Goal: Task Accomplishment & Management: Complete application form

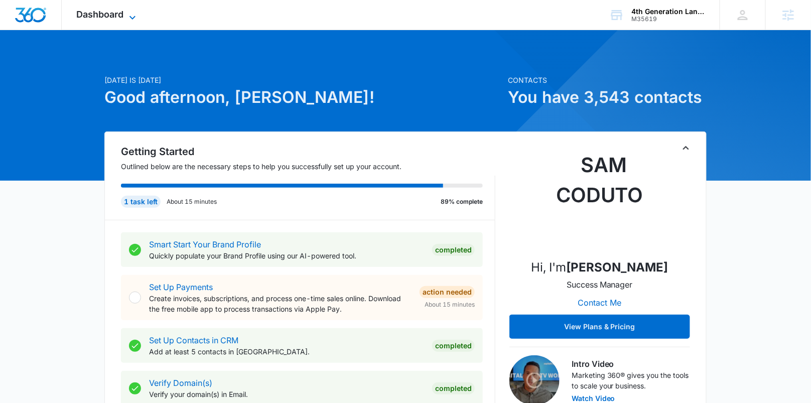
click at [126, 19] on icon at bounding box center [132, 18] width 12 height 12
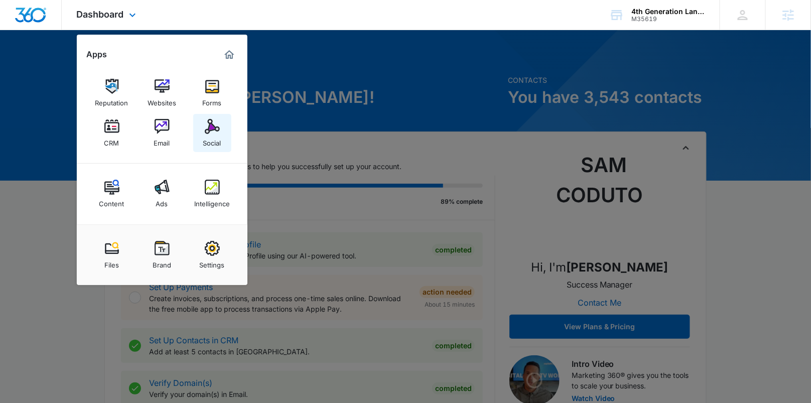
click at [204, 132] on link "Social" at bounding box center [212, 133] width 38 height 38
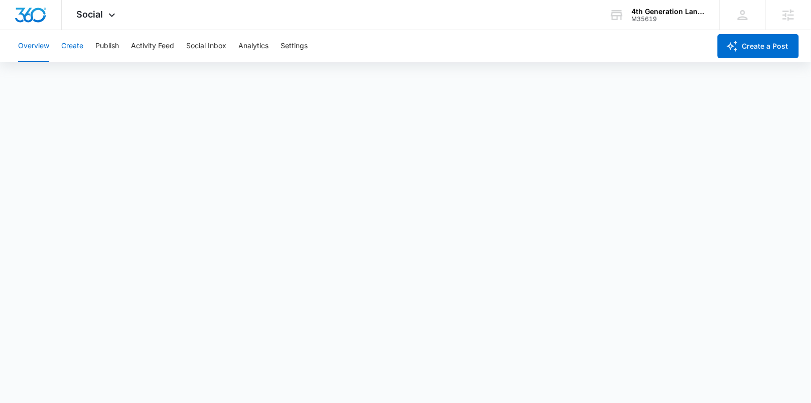
click at [72, 48] on button "Create" at bounding box center [72, 46] width 22 height 32
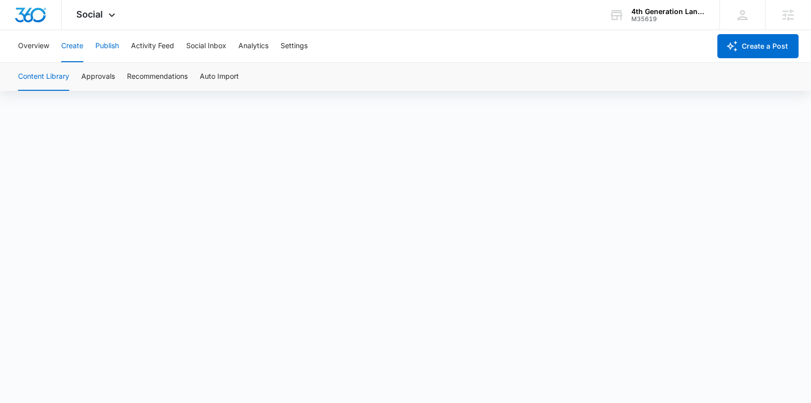
click at [109, 42] on button "Publish" at bounding box center [107, 46] width 24 height 32
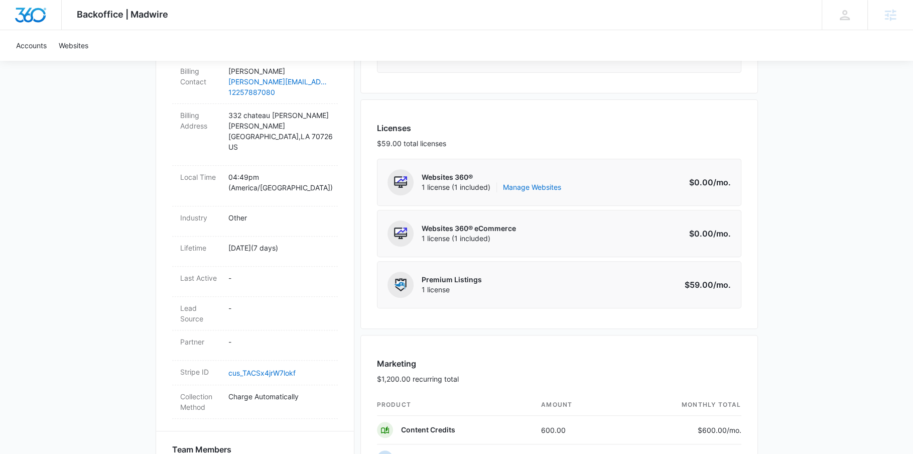
scroll to position [407, 0]
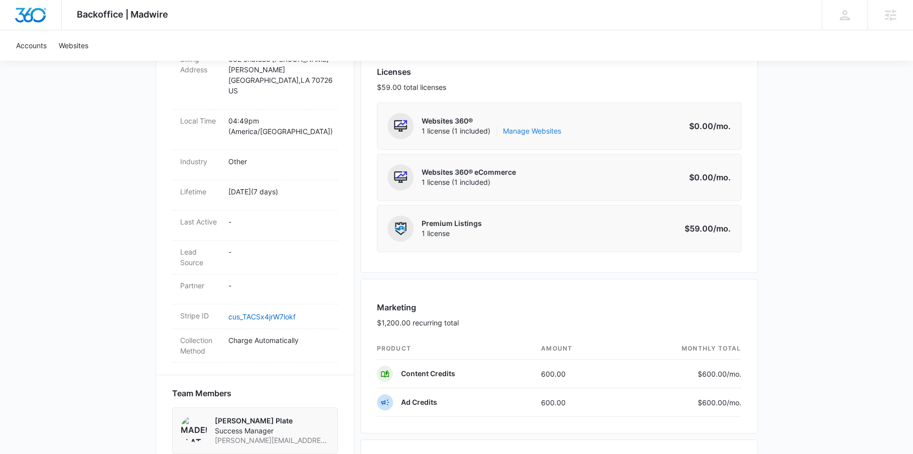
click at [539, 126] on link "Manage Websites" at bounding box center [532, 131] width 58 height 10
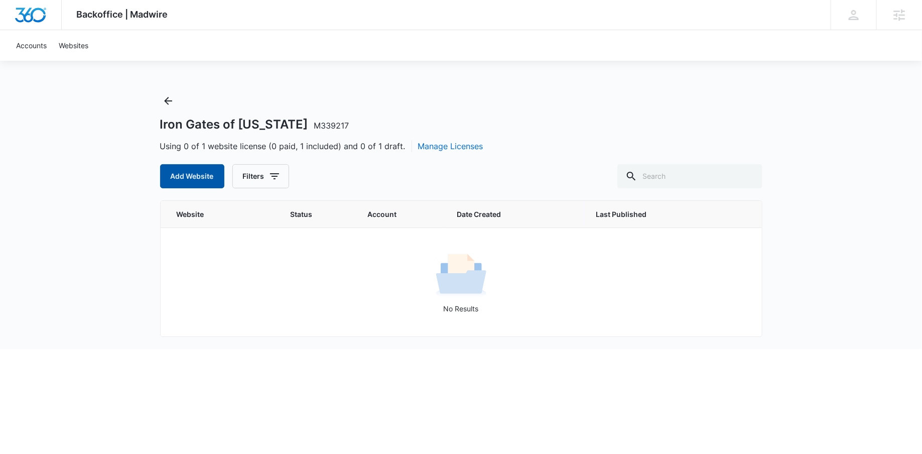
click at [189, 184] on button "Add Website" at bounding box center [192, 176] width 64 height 24
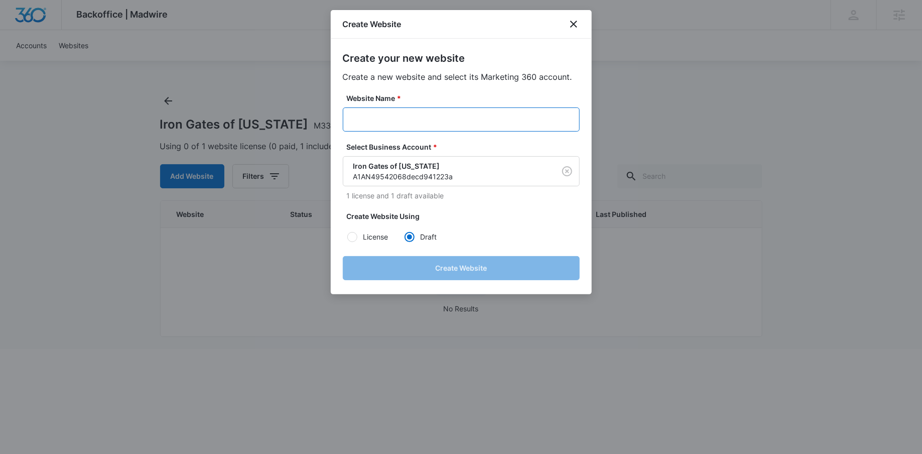
click at [416, 115] on input "Website Name *" at bounding box center [461, 119] width 237 height 24
paste input "Iron Gates of [US_STATE]"
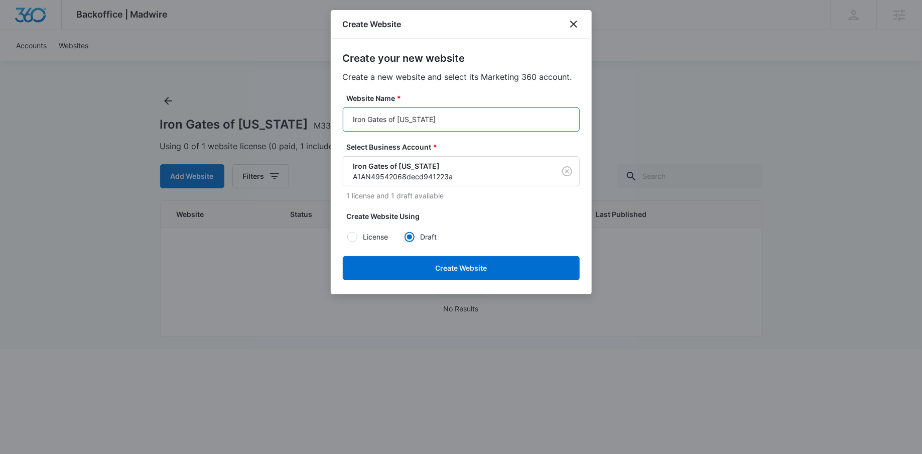
click at [351, 117] on input "Iron Gates of [US_STATE]" at bounding box center [461, 119] width 237 height 24
paste input "M339217"
click at [399, 121] on input "M339217Iron Gates of [US_STATE]" at bounding box center [461, 119] width 237 height 24
click at [427, 120] on input "M339217IronGates of [US_STATE]" at bounding box center [461, 119] width 237 height 24
click at [404, 120] on input "M339217IronGatesOfLouisiana" at bounding box center [461, 119] width 237 height 24
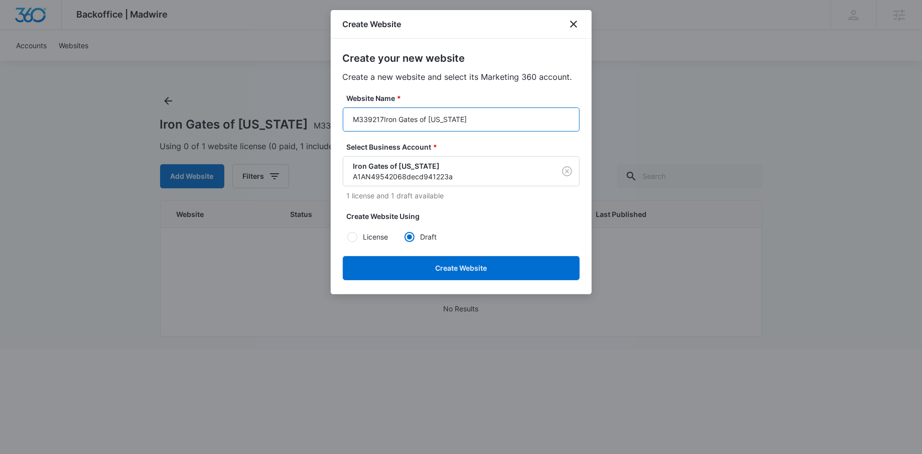
type input "Iron Gates of [US_STATE]"
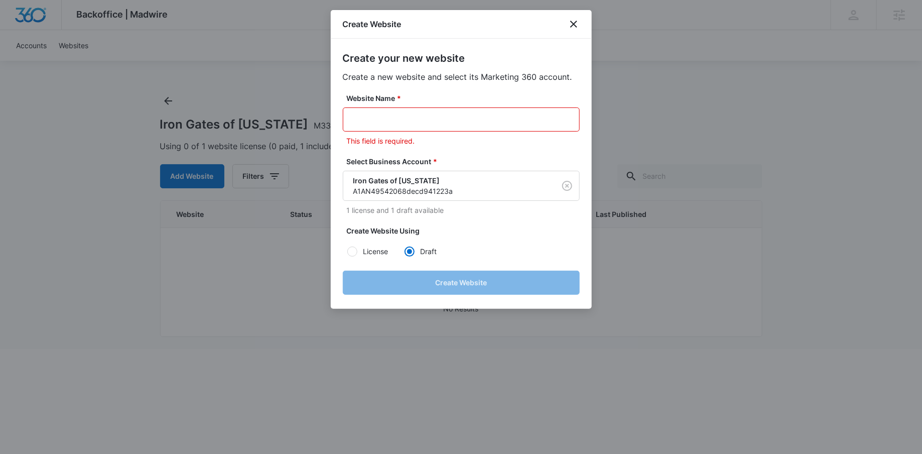
paste input "M339217"
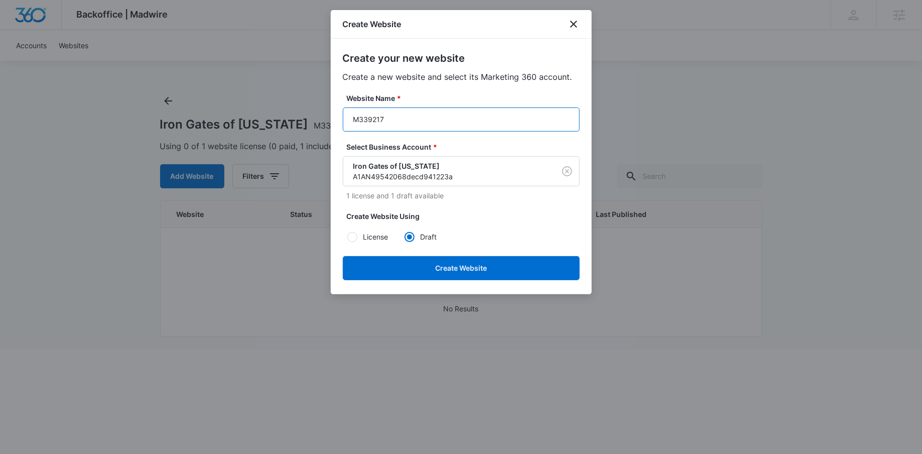
paste input "- Iron Gates of [US_STATE]"
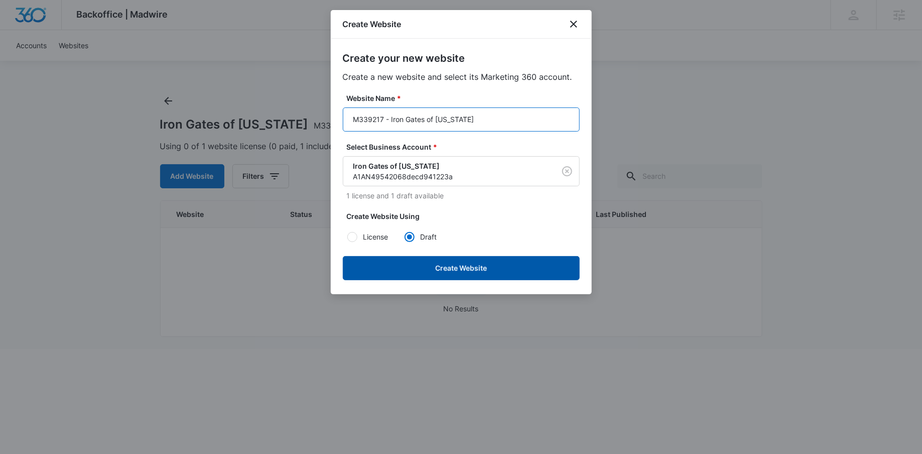
type input "M339217 - Iron Gates of [US_STATE]"
click at [458, 264] on button "Create Website" at bounding box center [461, 268] width 237 height 24
